Goal: Task Accomplishment & Management: Use online tool/utility

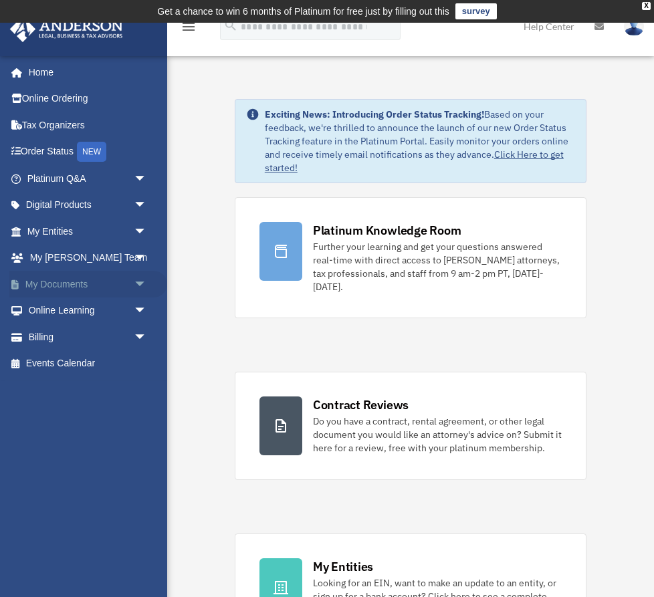
click at [67, 287] on link "My Documents arrow_drop_down" at bounding box center [88, 284] width 158 height 27
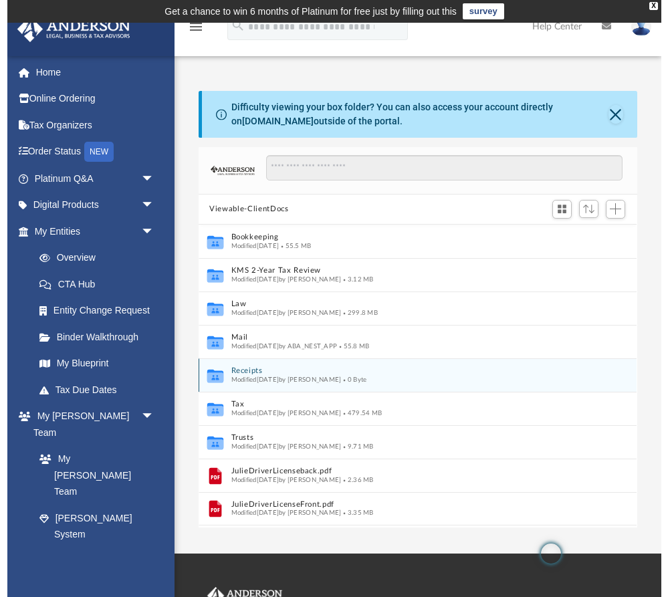
scroll to position [304, 438]
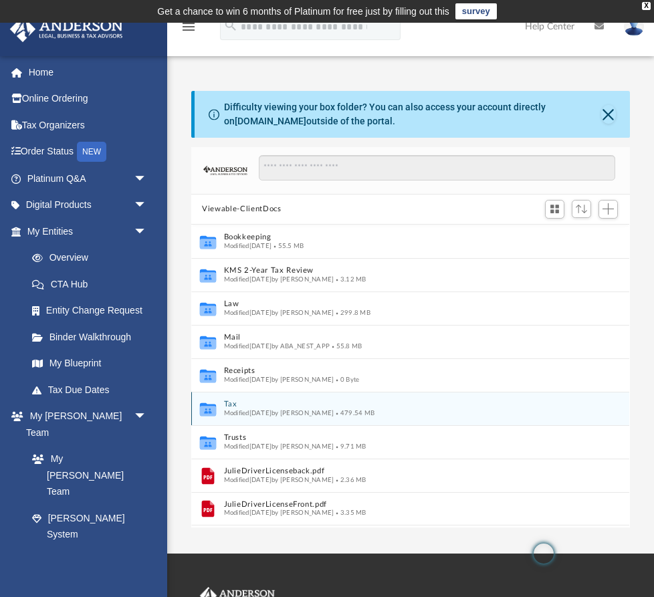
click at [300, 405] on button "Tax" at bounding box center [401, 404] width 355 height 9
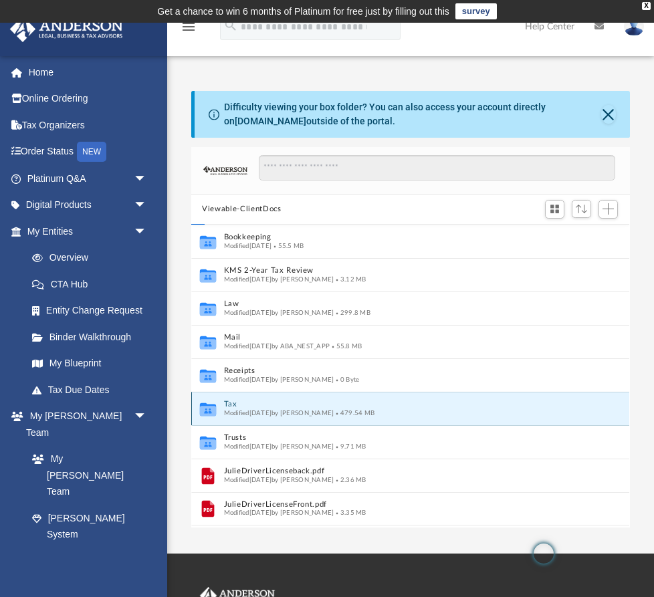
click at [300, 405] on button "Tax" at bounding box center [401, 404] width 355 height 9
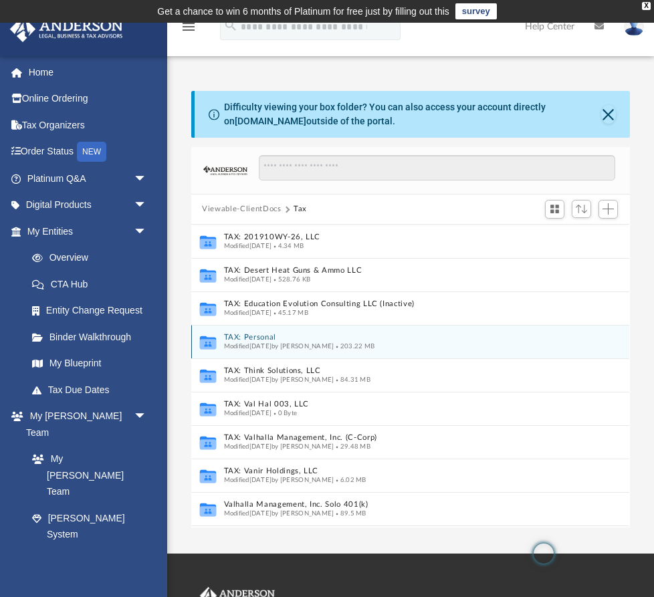
click at [436, 350] on div "Modified Sat Jul 26 2025 by Julie Adamic 203.22 MB" at bounding box center [401, 346] width 355 height 9
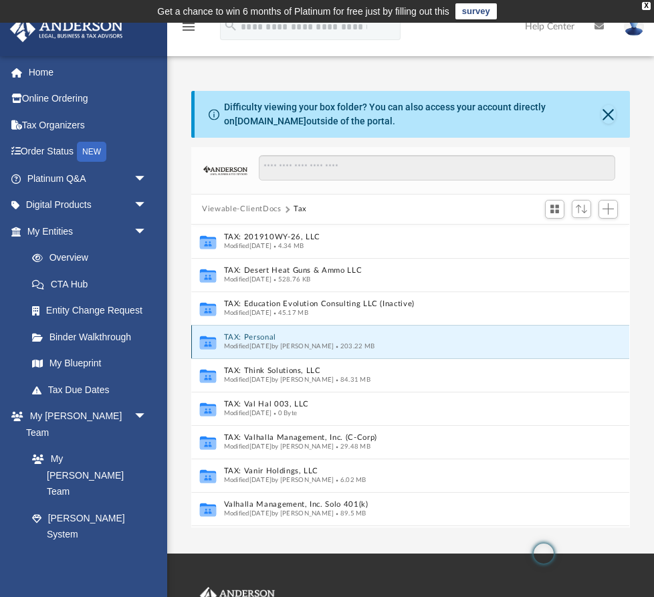
click at [436, 350] on div "Modified Sat Jul 26 2025 by Julie Adamic 203.22 MB" at bounding box center [401, 346] width 355 height 9
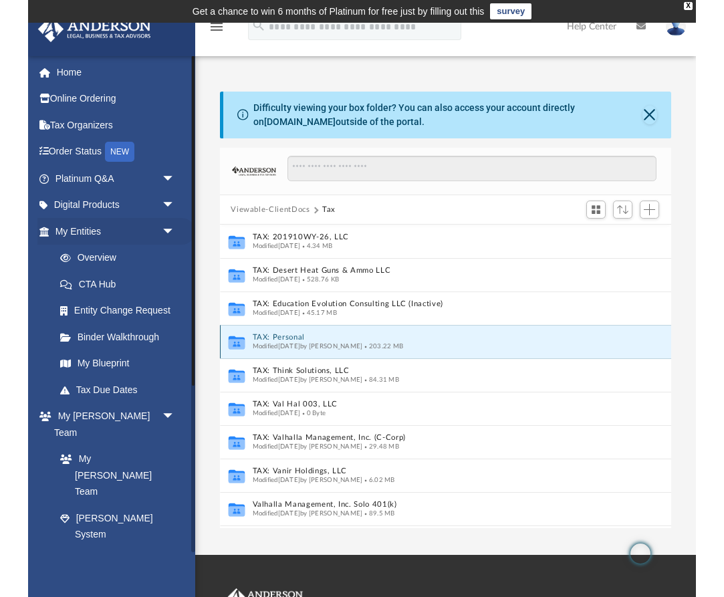
scroll to position [304, 501]
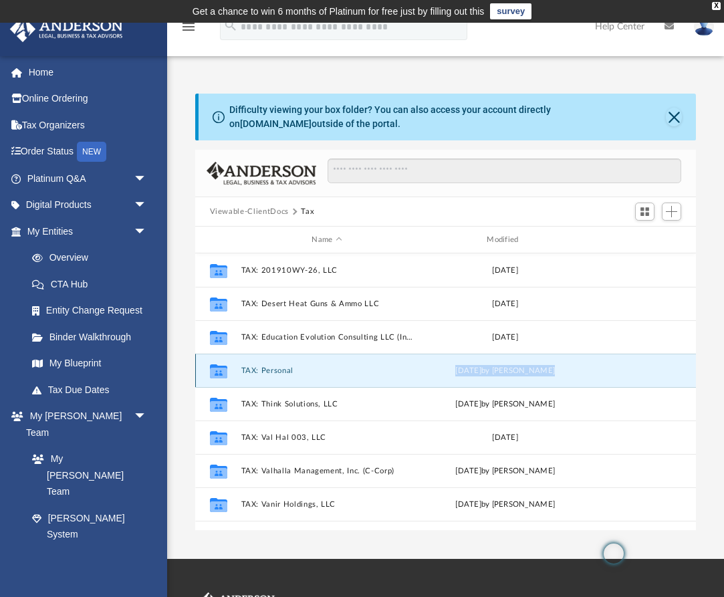
click at [319, 373] on button "TAX: Personal" at bounding box center [327, 370] width 173 height 9
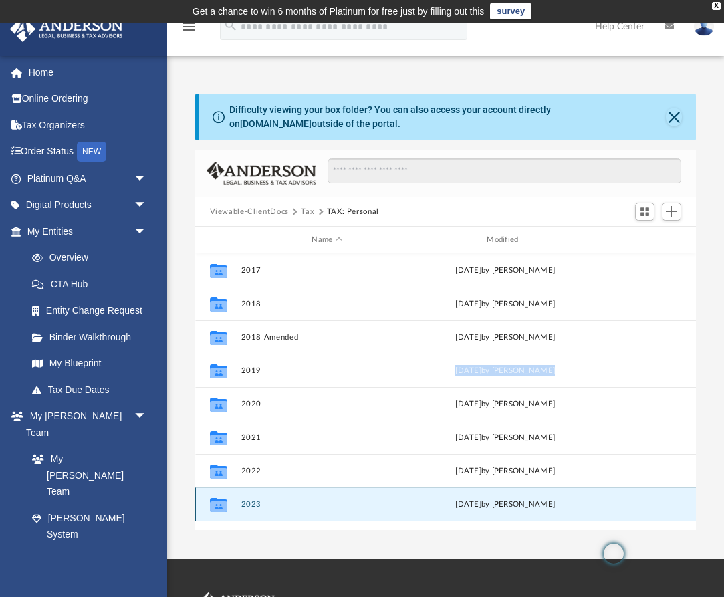
click at [314, 506] on button "2023" at bounding box center [327, 504] width 173 height 9
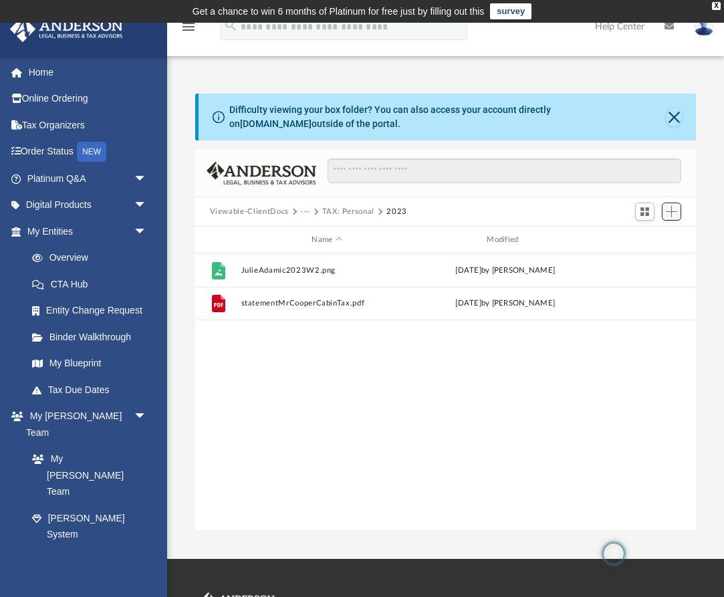
click at [653, 207] on span "Add" at bounding box center [671, 211] width 11 height 11
click at [645, 244] on li "Upload" at bounding box center [652, 238] width 43 height 14
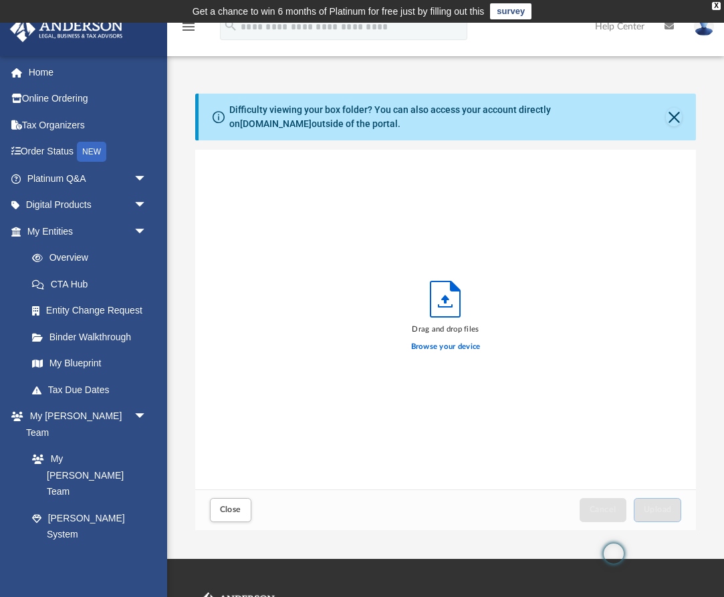
scroll to position [339, 501]
click at [441, 350] on label "Browse your device" at bounding box center [446, 347] width 70 height 12
click at [0, 0] on input "Browse your device" at bounding box center [0, 0] width 0 height 0
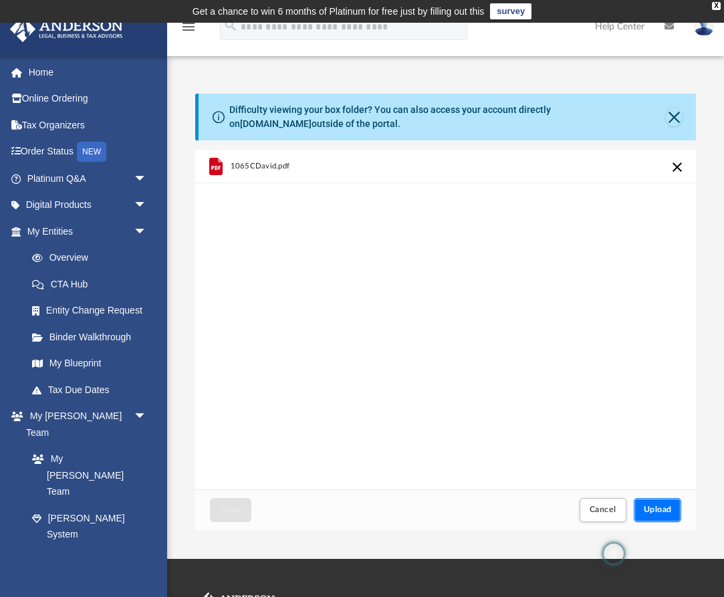
click at [653, 510] on span "Upload" at bounding box center [658, 510] width 28 height 8
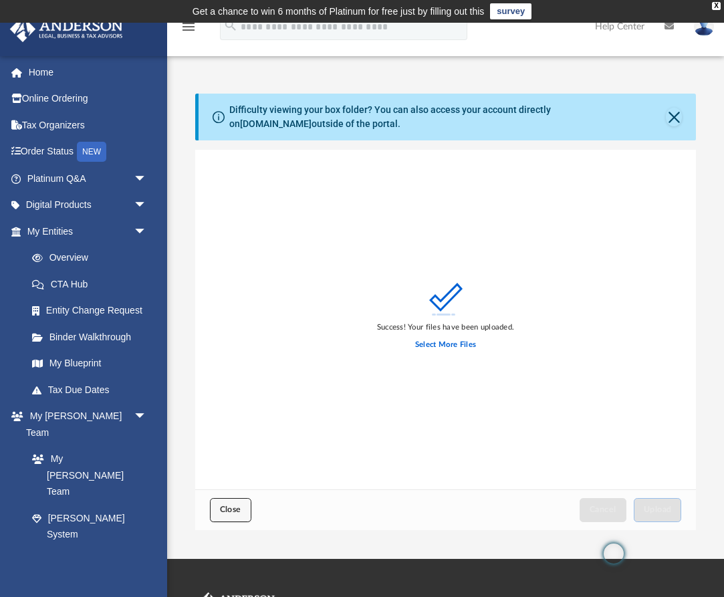
click at [231, 511] on span "Close" at bounding box center [230, 510] width 21 height 8
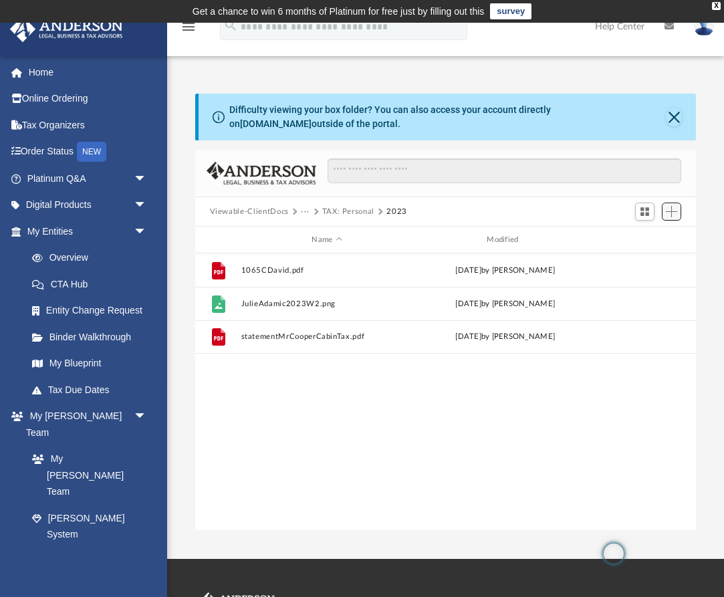
click at [653, 209] on span "Add" at bounding box center [671, 211] width 11 height 11
click at [647, 237] on li "Upload" at bounding box center [652, 238] width 43 height 14
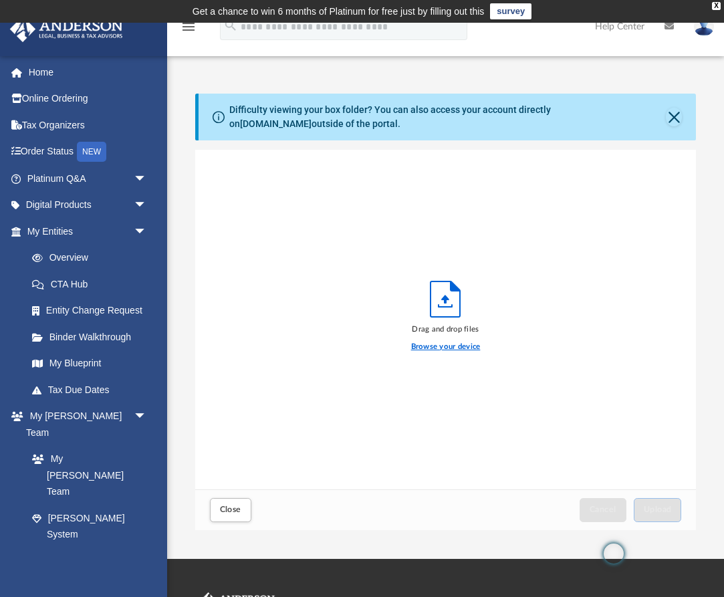
click at [457, 350] on label "Browse your device" at bounding box center [446, 347] width 70 height 12
click at [0, 0] on input "Browse your device" at bounding box center [0, 0] width 0 height 0
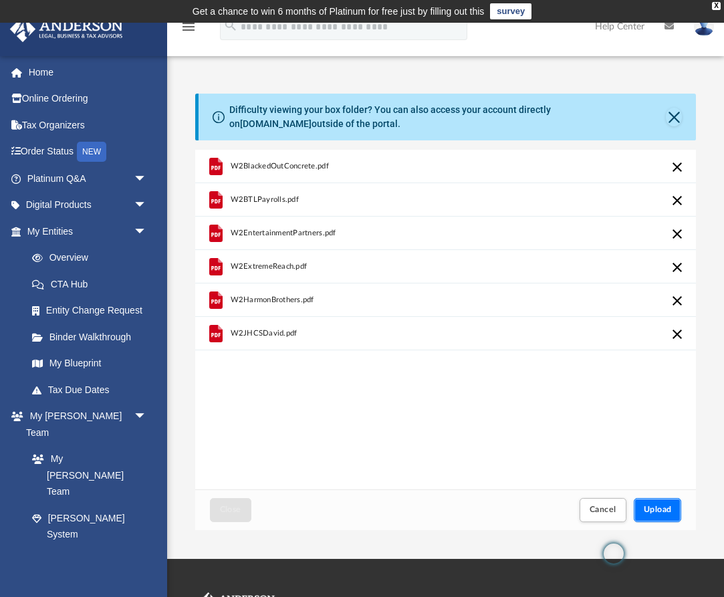
click at [653, 506] on span "Upload" at bounding box center [658, 510] width 28 height 8
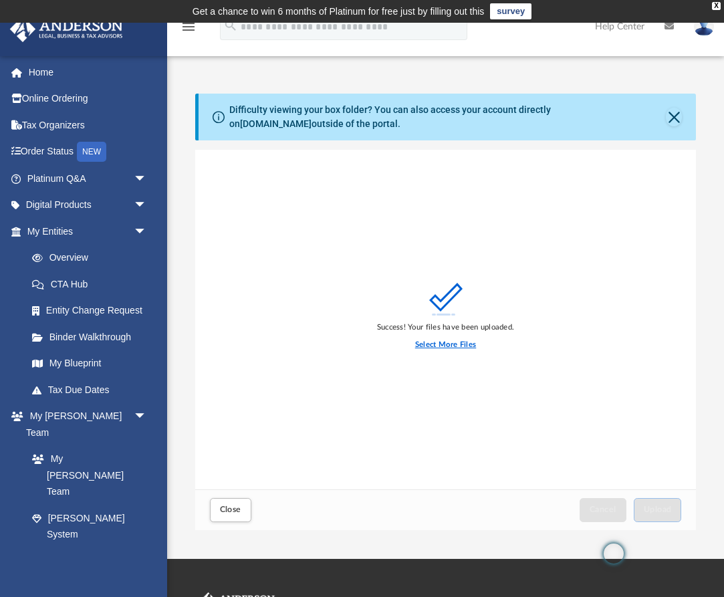
click at [455, 342] on label "Select More Files" at bounding box center [445, 345] width 61 height 12
click at [0, 0] on input "Select More Files" at bounding box center [0, 0] width 0 height 0
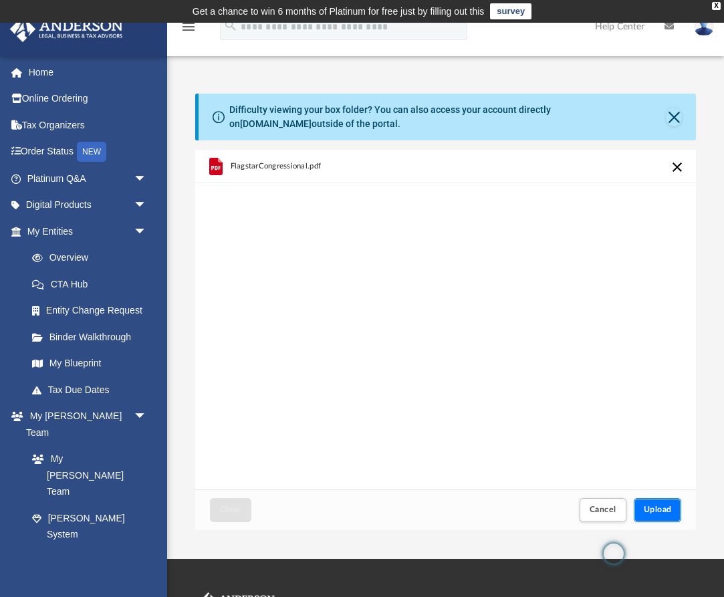
click at [653, 509] on span "Upload" at bounding box center [658, 510] width 28 height 8
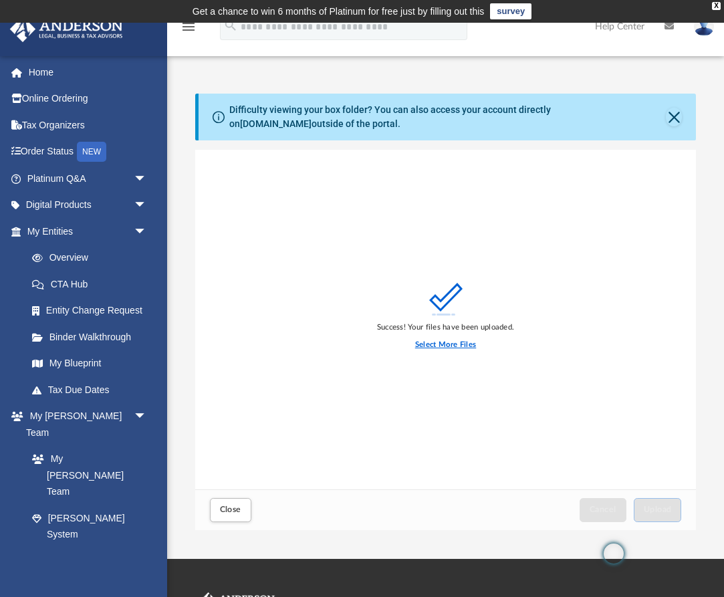
click at [425, 346] on label "Select More Files" at bounding box center [445, 345] width 61 height 12
click at [0, 0] on input "Select More Files" at bounding box center [0, 0] width 0 height 0
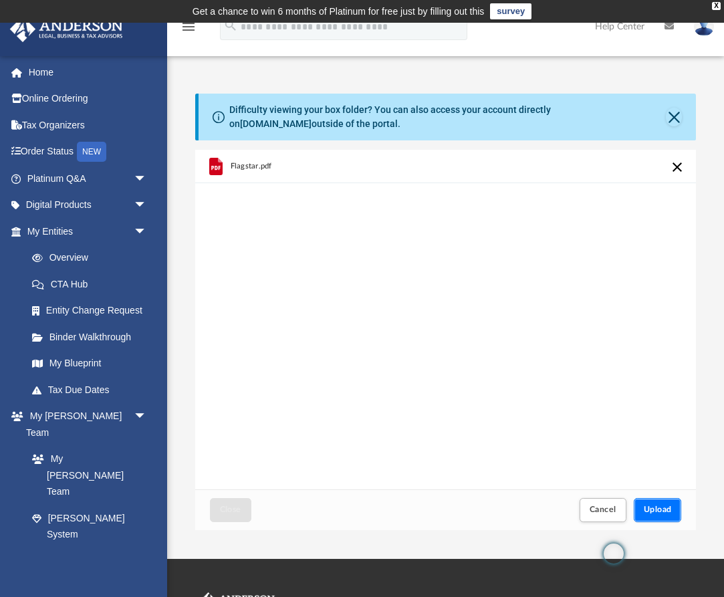
click at [653, 508] on span "Upload" at bounding box center [658, 510] width 28 height 8
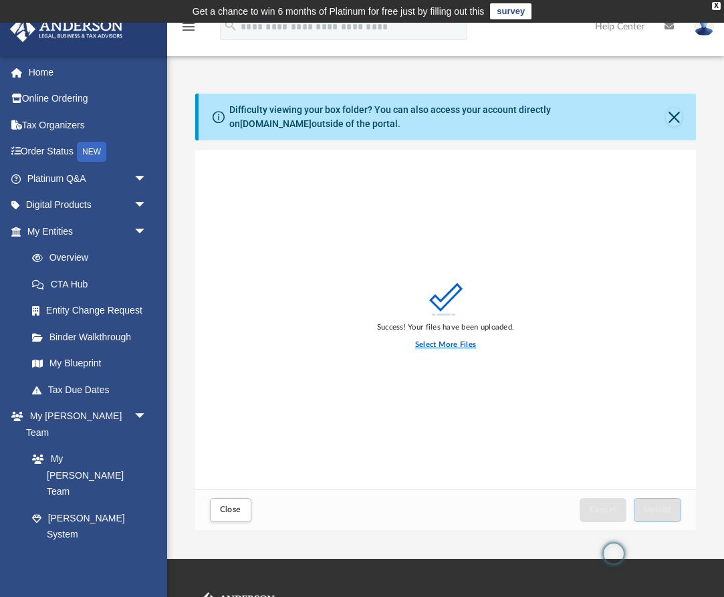
click at [439, 348] on label "Select More Files" at bounding box center [445, 345] width 61 height 12
click at [0, 0] on input "Select More Files" at bounding box center [0, 0] width 0 height 0
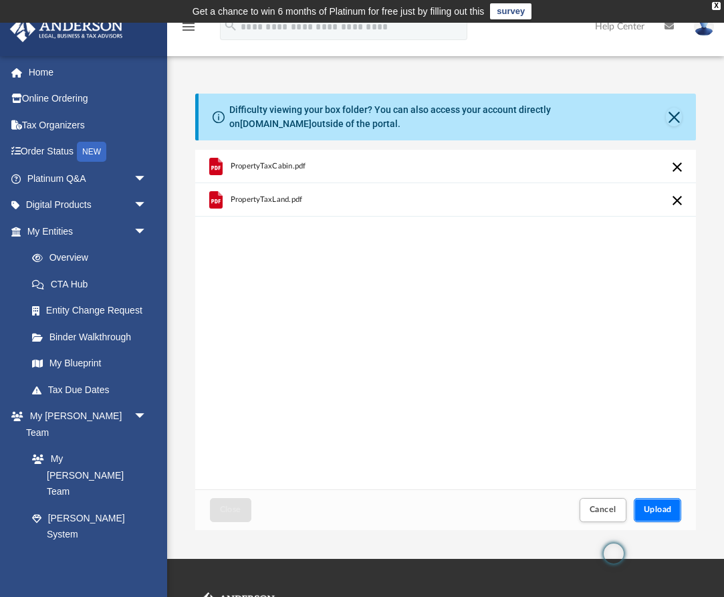
click at [653, 511] on span "Upload" at bounding box center [658, 510] width 28 height 8
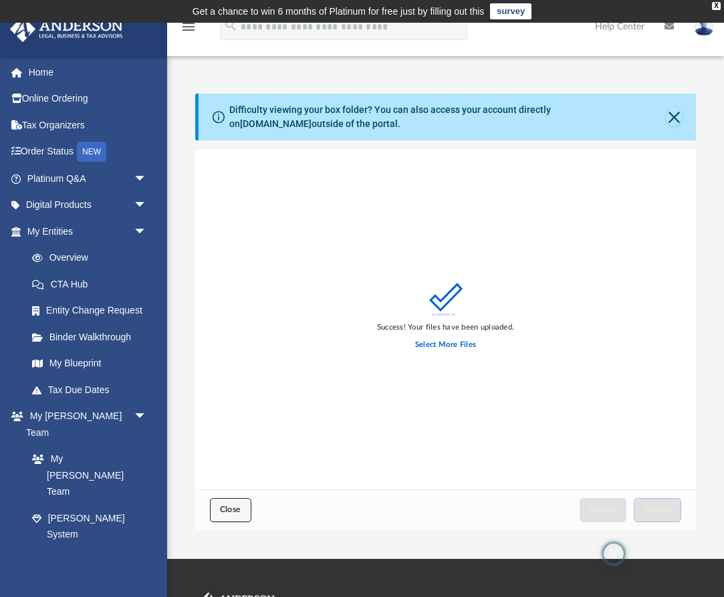
click at [229, 518] on button "Close" at bounding box center [230, 509] width 41 height 23
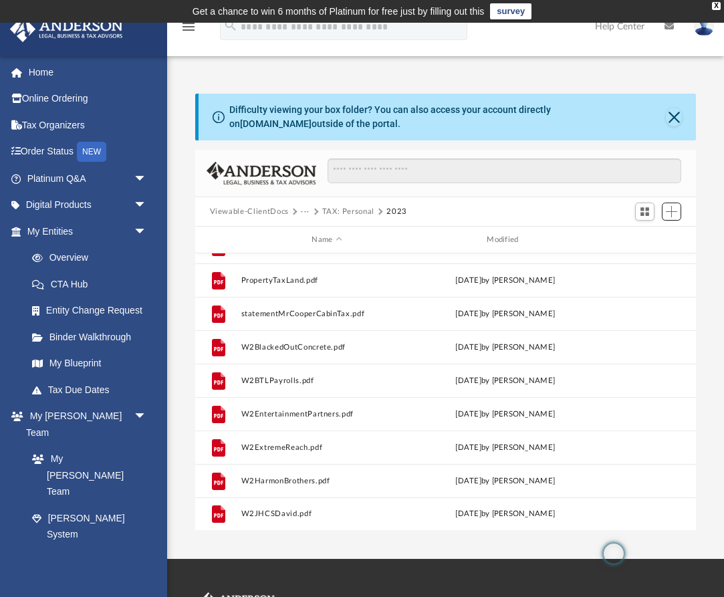
scroll to position [0, 0]
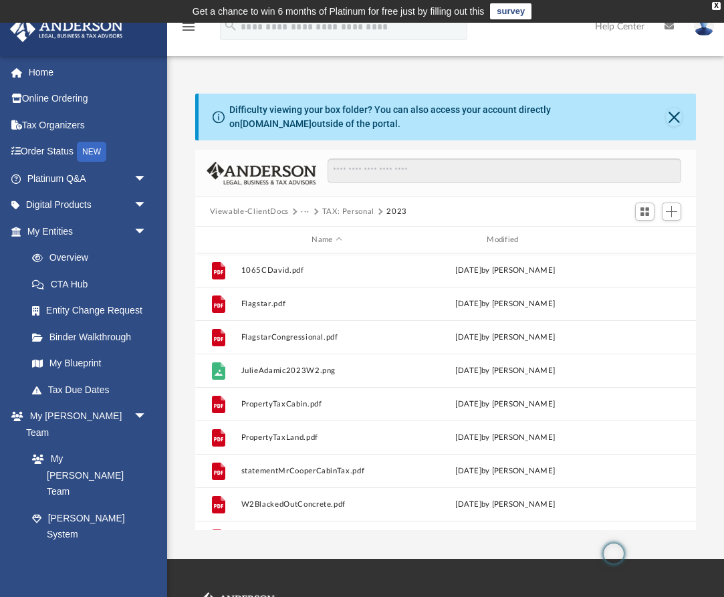
click at [330, 210] on button "TAX: Personal" at bounding box center [348, 212] width 52 height 12
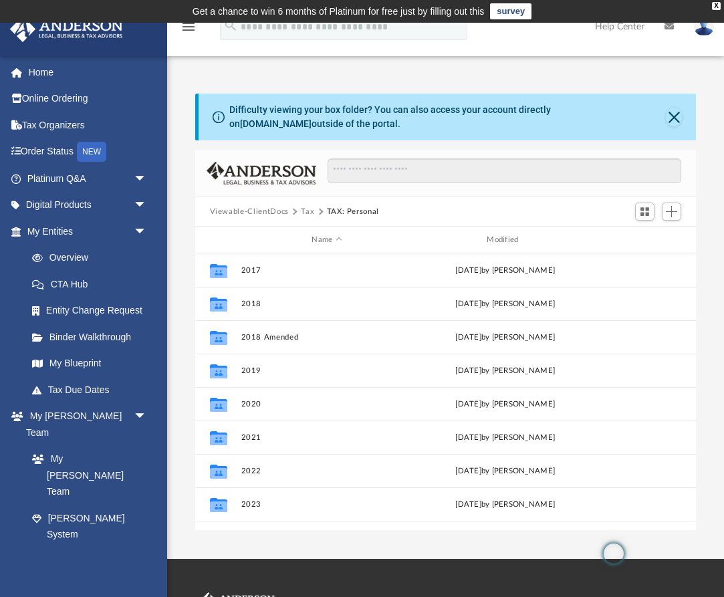
click at [308, 212] on button "Tax" at bounding box center [307, 212] width 13 height 12
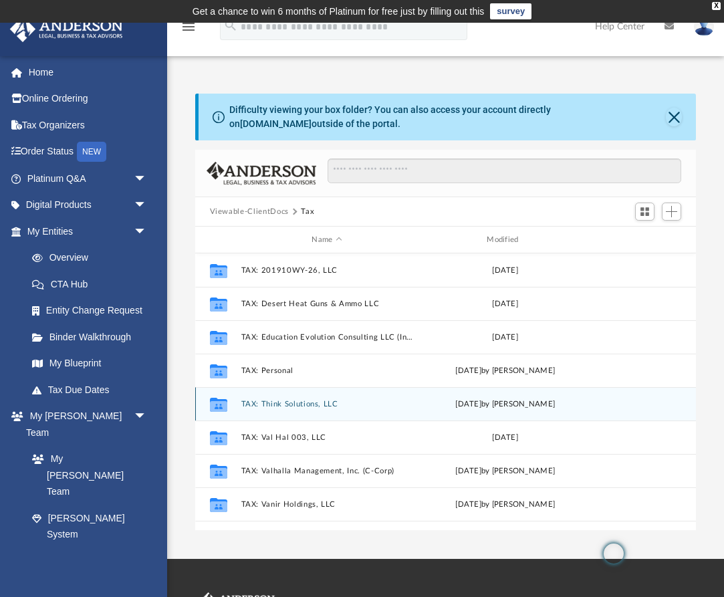
click at [272, 400] on button "TAX: Think Solutions, LLC" at bounding box center [327, 404] width 173 height 9
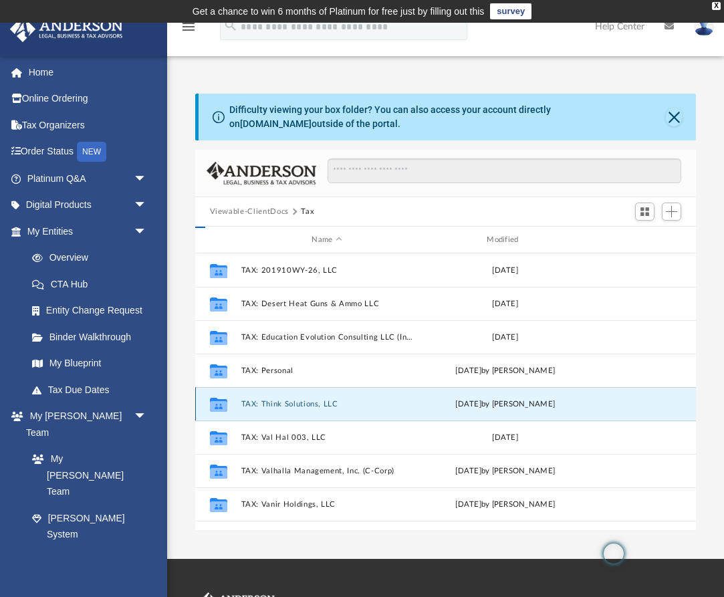
click at [272, 400] on button "TAX: Think Solutions, LLC" at bounding box center [327, 404] width 173 height 9
